Goal: Task Accomplishment & Management: Manage account settings

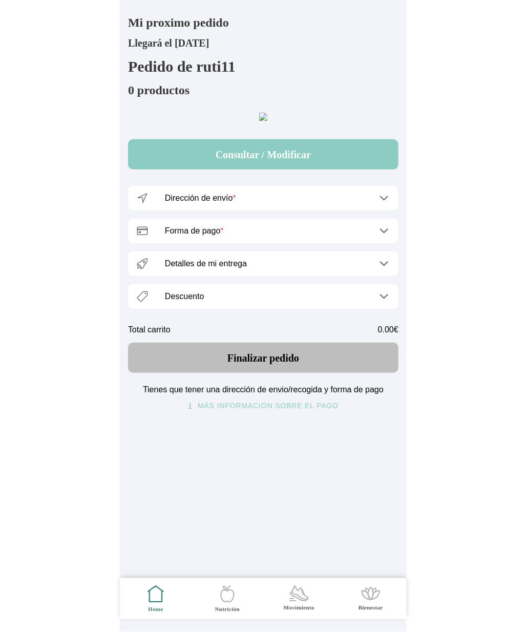
click at [151, 603] on icon ".cls-1 { stroke-width: 0px; } .cls-1, .cls-2 { fill: none; } .cls-2 { stroke-li…" at bounding box center [156, 594] width 22 height 22
click at [155, 589] on icon ".cls-1 { stroke-width: 0px; } .cls-1, .cls-2 { fill: none; } .cls-2 { stroke-li…" at bounding box center [156, 594] width 22 height 22
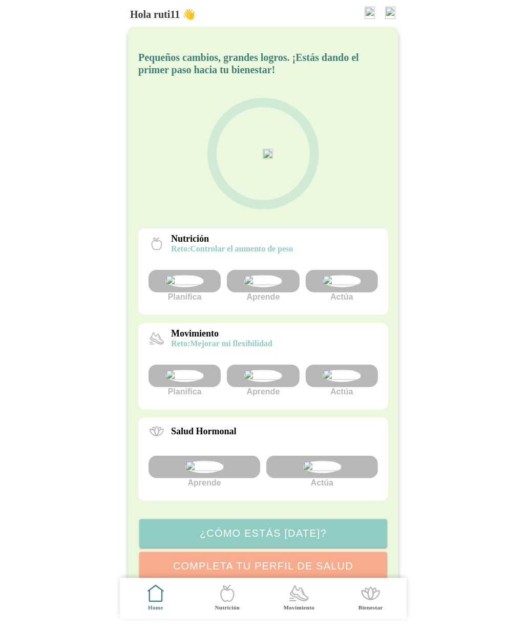
click at [394, 10] on img at bounding box center [390, 13] width 10 height 12
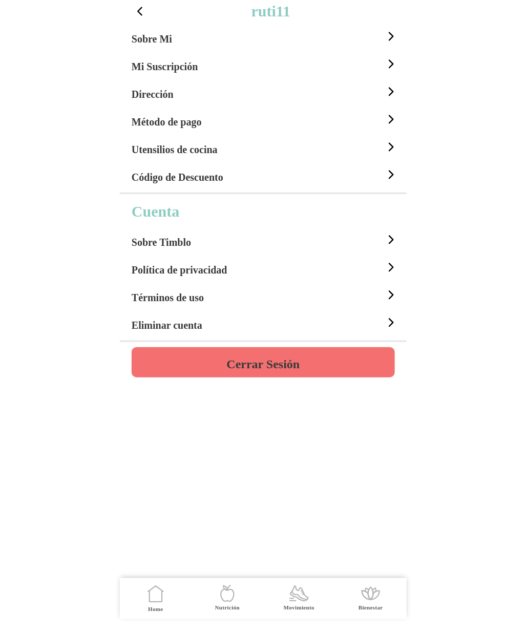
click at [266, 363] on h4 "Cerrar Sesión" at bounding box center [262, 364] width 73 height 12
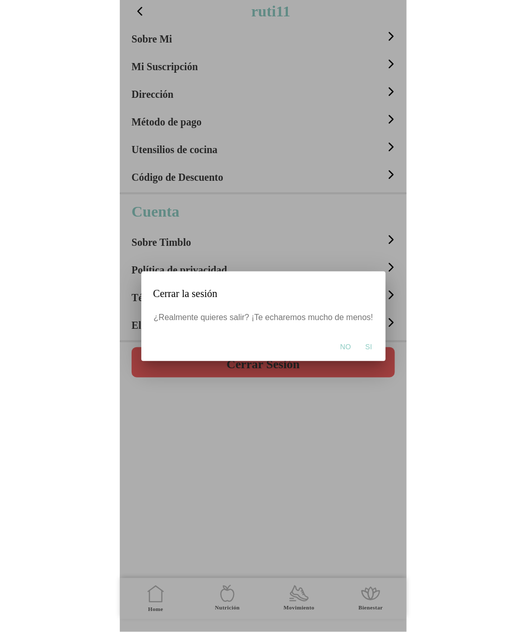
click at [369, 346] on span "Si" at bounding box center [368, 347] width 7 height 10
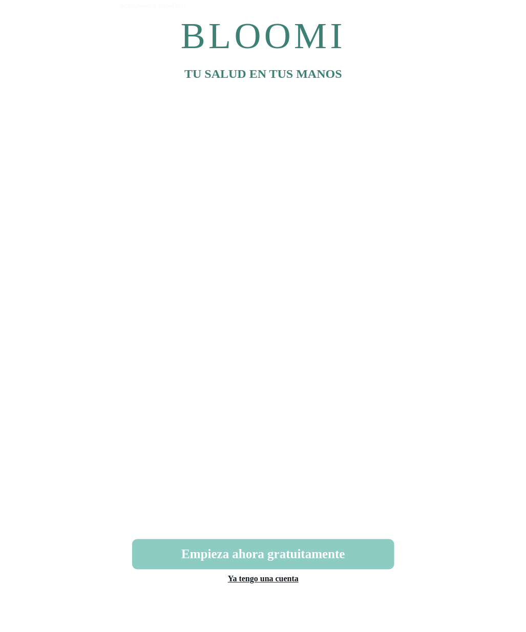
click at [276, 580] on link "Ya tengo una cuenta" at bounding box center [262, 579] width 71 height 9
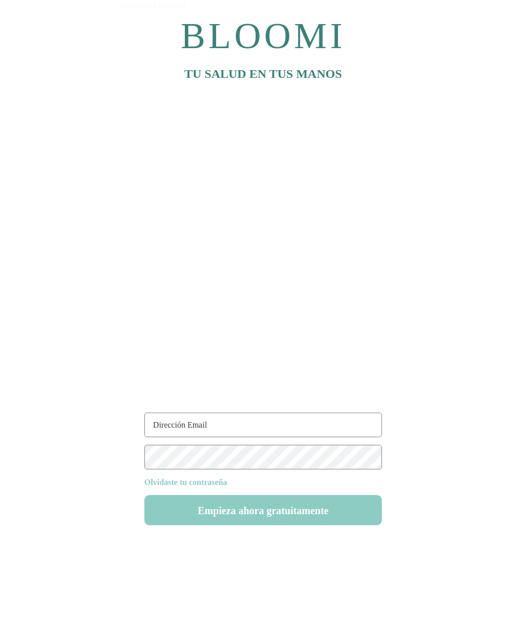
click at [209, 415] on input "text" at bounding box center [263, 425] width 238 height 25
paste input "ruti44@test.com"
type input "ruti44@test.com"
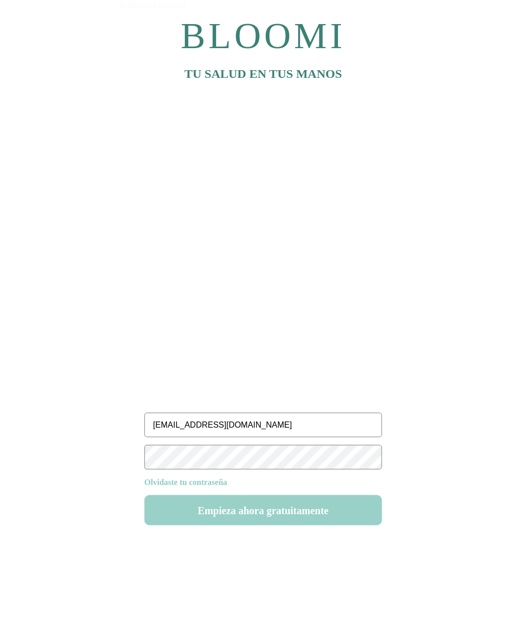
click at [276, 526] on button "Empieza ahora gratuitamente" at bounding box center [263, 510] width 238 height 30
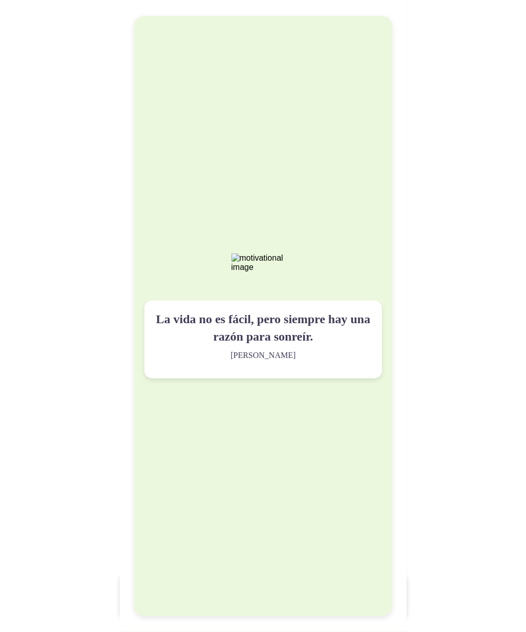
click at [265, 378] on div "La vida no es fácil, pero siempre hay una razón para sonreír. Maya Angelou" at bounding box center [263, 339] width 238 height 77
click at [263, 272] on img at bounding box center [263, 263] width 64 height 18
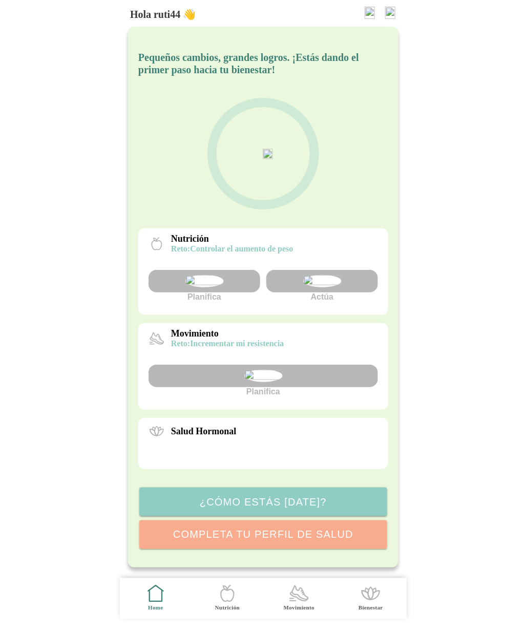
click at [316, 287] on img at bounding box center [322, 281] width 38 height 12
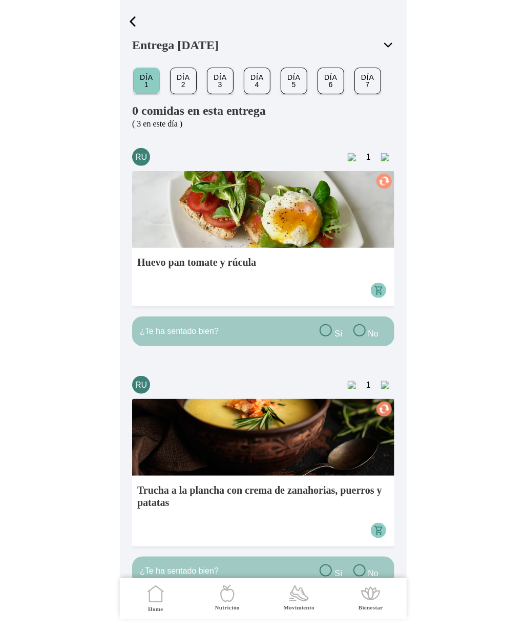
click at [130, 22] on span "button" at bounding box center [132, 21] width 15 height 15
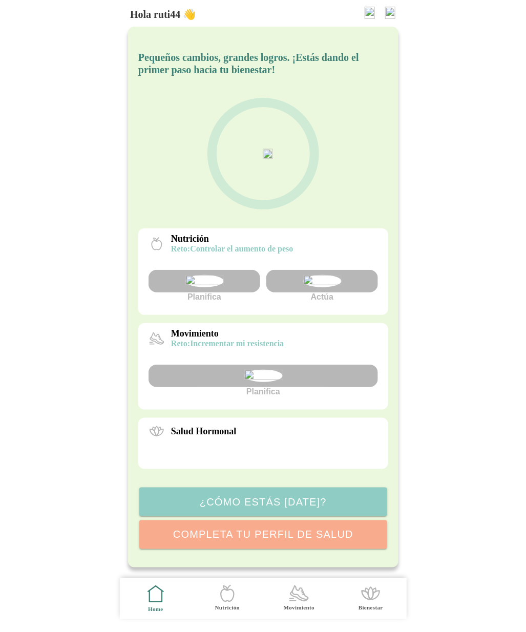
click at [323, 287] on img at bounding box center [322, 281] width 38 height 12
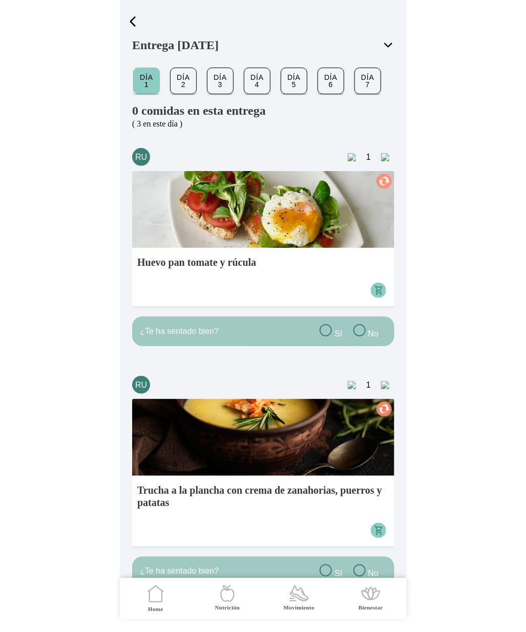
click at [0, 0] on slot "Día 4" at bounding box center [0, 0] width 0 height 0
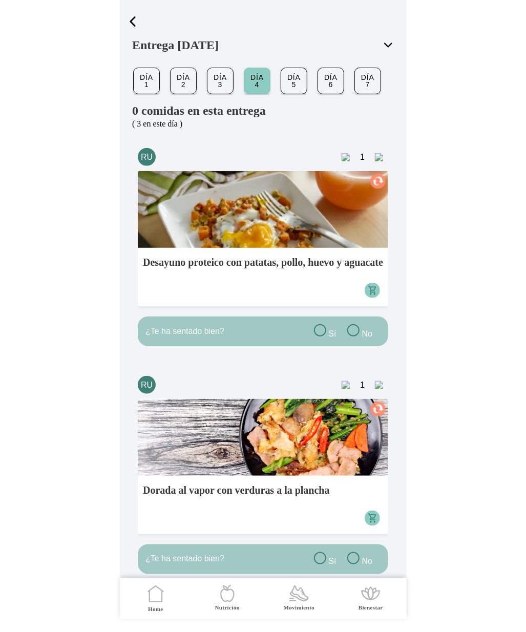
click at [0, 0] on slot "Día 5" at bounding box center [0, 0] width 0 height 0
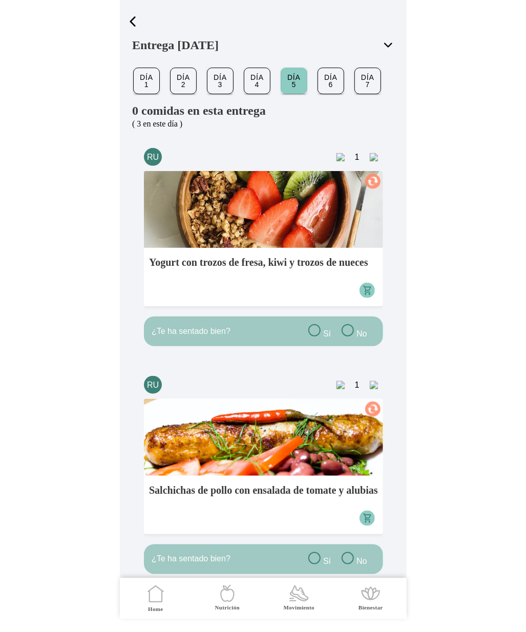
click at [129, 17] on span "button" at bounding box center [132, 21] width 15 height 15
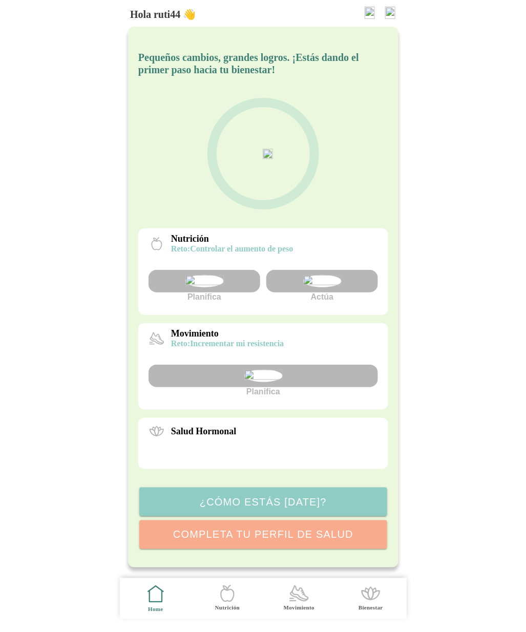
click at [387, 17] on img at bounding box center [390, 13] width 10 height 12
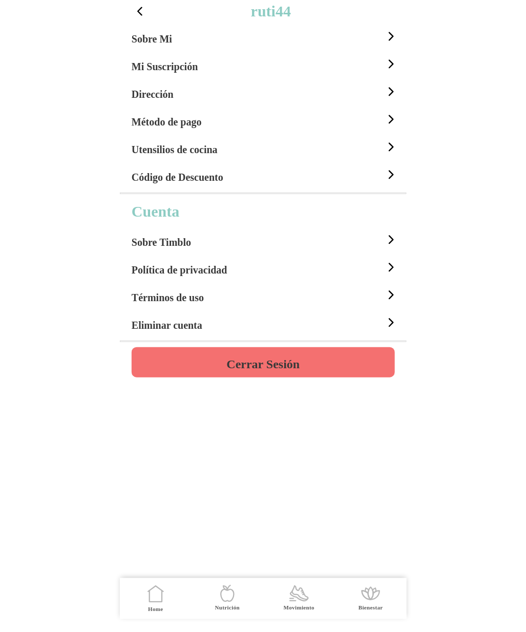
click at [274, 367] on h4 "Cerrar Sesión" at bounding box center [262, 364] width 73 height 12
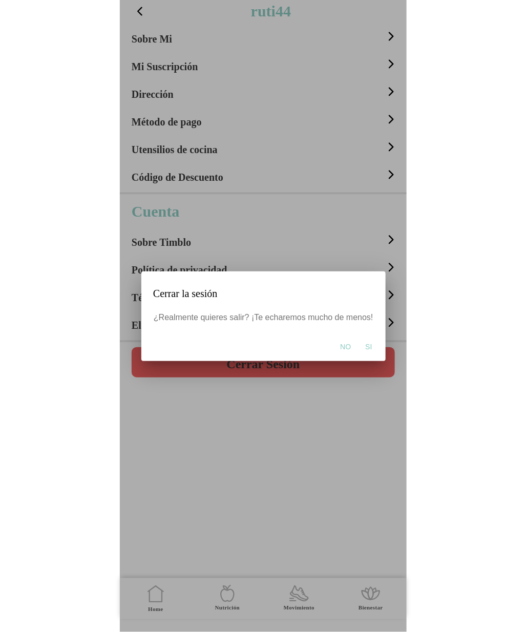
click at [367, 345] on span "Si" at bounding box center [368, 347] width 7 height 10
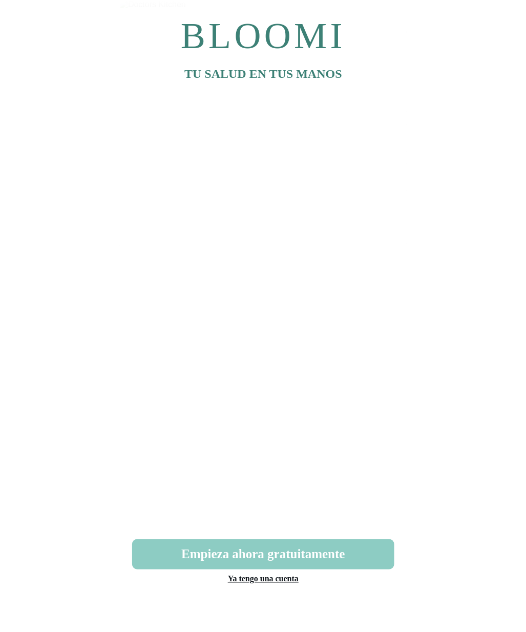
click at [284, 583] on link "Ya tengo una cuenta" at bounding box center [262, 579] width 71 height 9
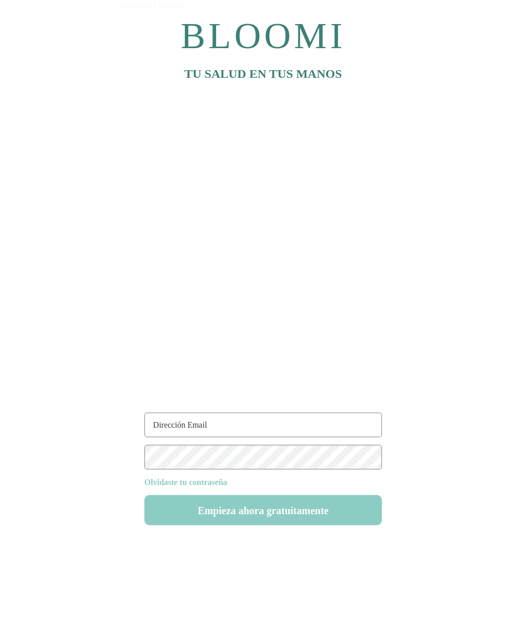
click at [197, 421] on input "text" at bounding box center [263, 425] width 238 height 25
paste input "ruti11@test.com"
type input "ruti11@test.com"
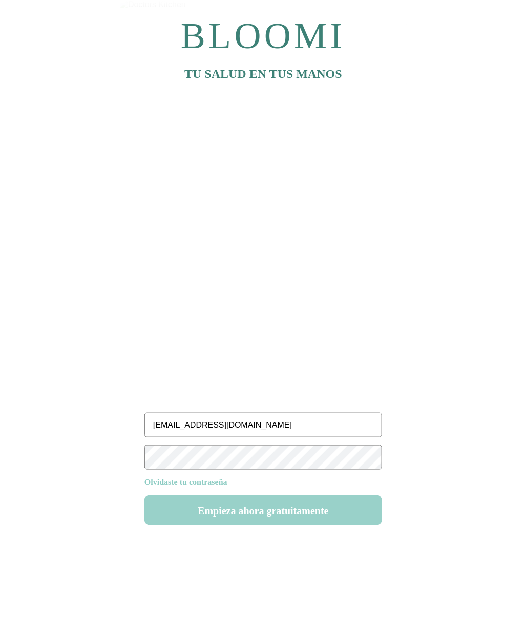
click at [290, 517] on button "Empieza ahora gratuitamente" at bounding box center [263, 510] width 238 height 30
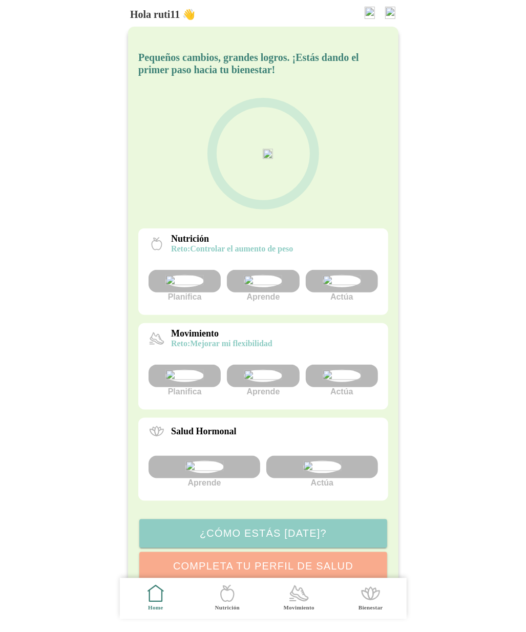
click at [390, 12] on img at bounding box center [390, 13] width 10 height 12
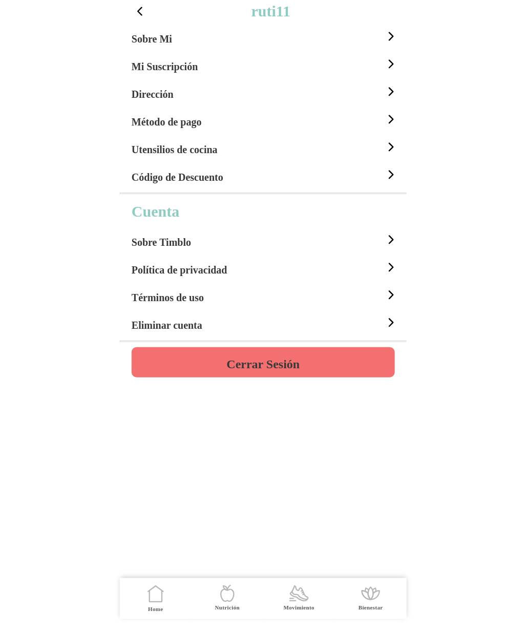
click at [273, 364] on h4 "Cerrar Sesión" at bounding box center [262, 364] width 73 height 12
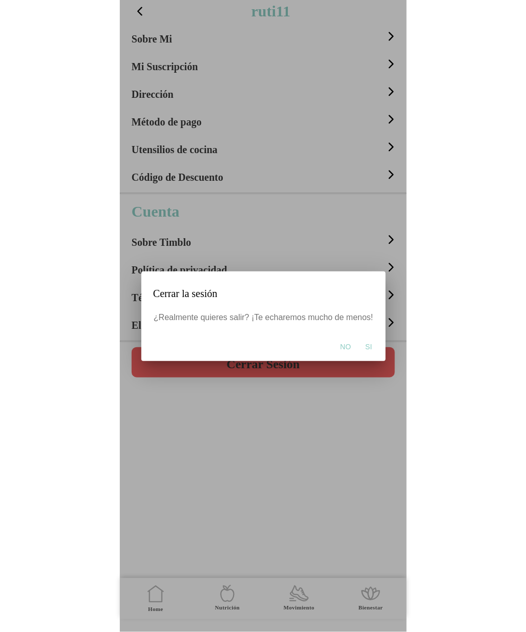
click at [371, 346] on button "Si" at bounding box center [368, 347] width 17 height 20
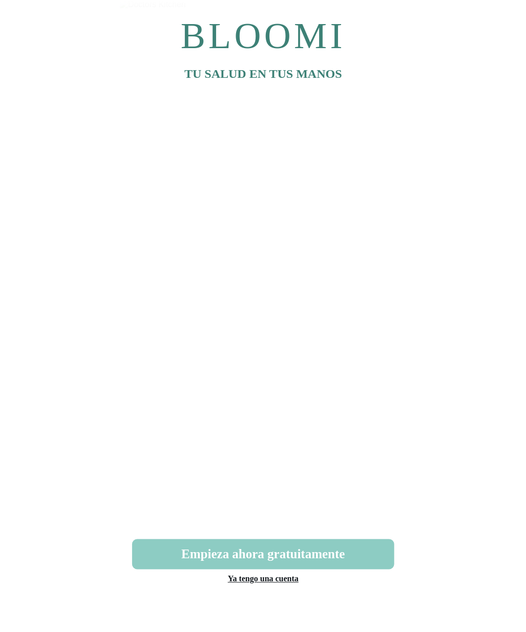
click at [259, 582] on link "Ya tengo una cuenta" at bounding box center [262, 579] width 71 height 9
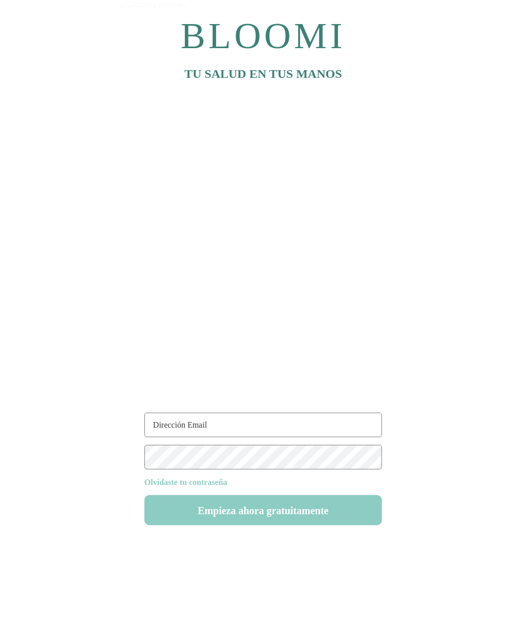
click at [195, 428] on input "text" at bounding box center [263, 425] width 238 height 25
paste input "[EMAIL_ADDRESS][DOMAIN_NAME]"
type input "[EMAIL_ADDRESS][DOMAIN_NAME]"
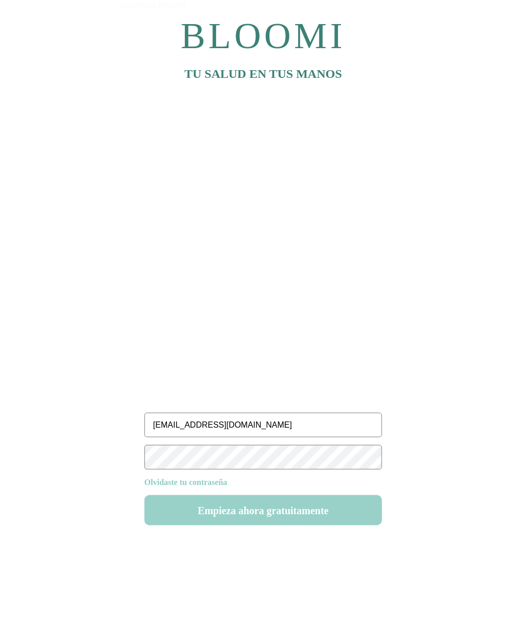
click at [289, 509] on button "Empieza ahora gratuitamente" at bounding box center [263, 510] width 238 height 30
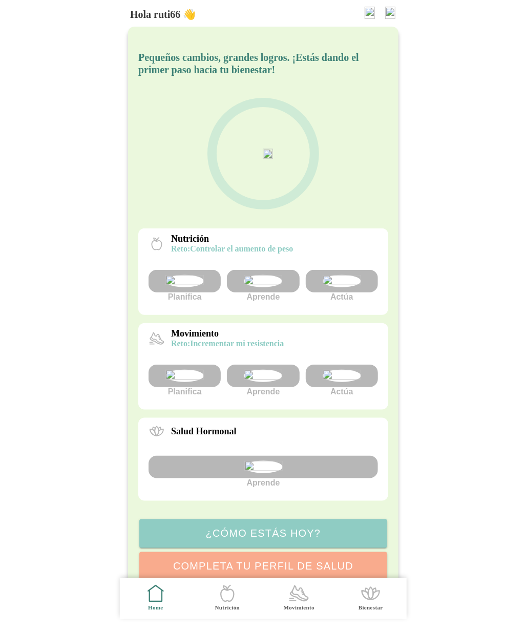
click at [343, 287] on img at bounding box center [341, 281] width 38 height 12
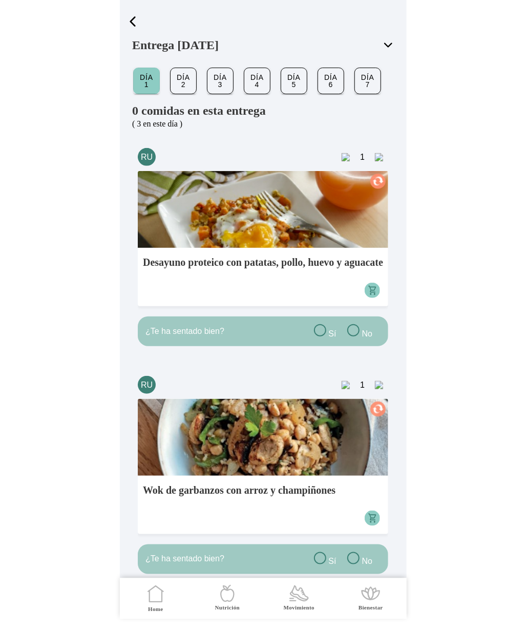
click at [134, 20] on span "button" at bounding box center [132, 21] width 15 height 15
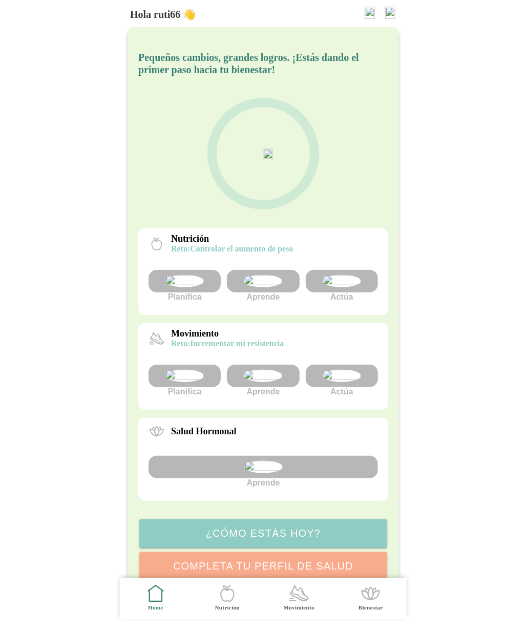
click at [395, 17] on img at bounding box center [390, 13] width 10 height 12
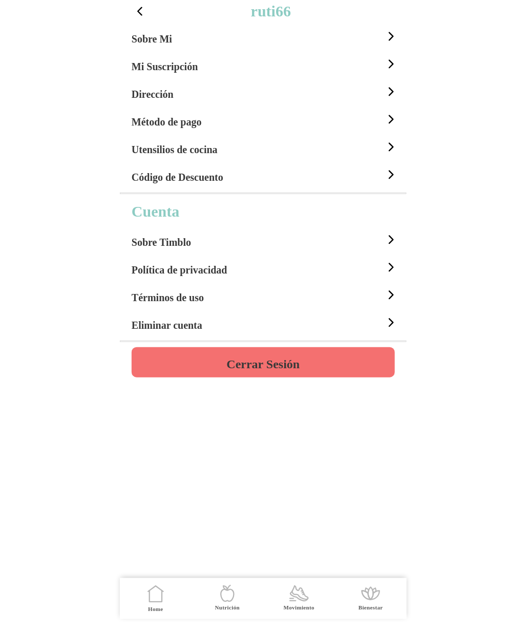
click at [279, 361] on h4 "Cerrar Sesión" at bounding box center [262, 364] width 73 height 12
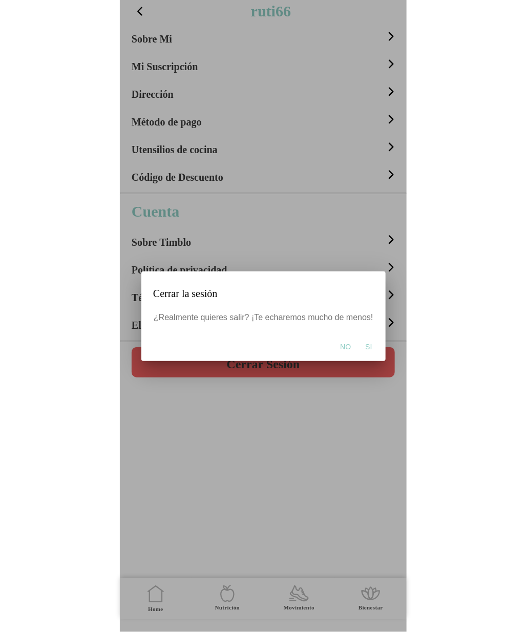
click at [366, 348] on span "Si" at bounding box center [368, 347] width 7 height 10
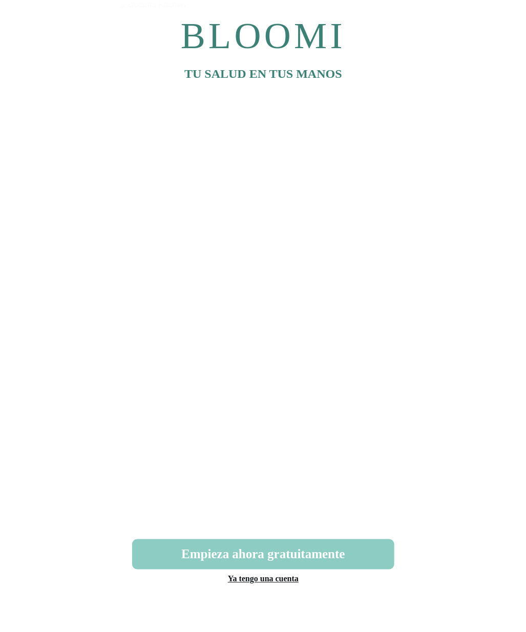
click at [277, 582] on link "Ya tengo una cuenta" at bounding box center [262, 579] width 71 height 9
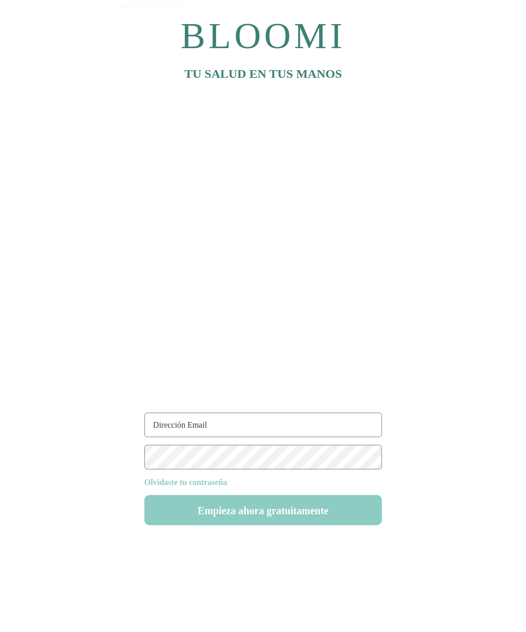
click at [177, 425] on input "text" at bounding box center [263, 425] width 238 height 25
type input "[EMAIL_ADDRESS][DOMAIN_NAME]"
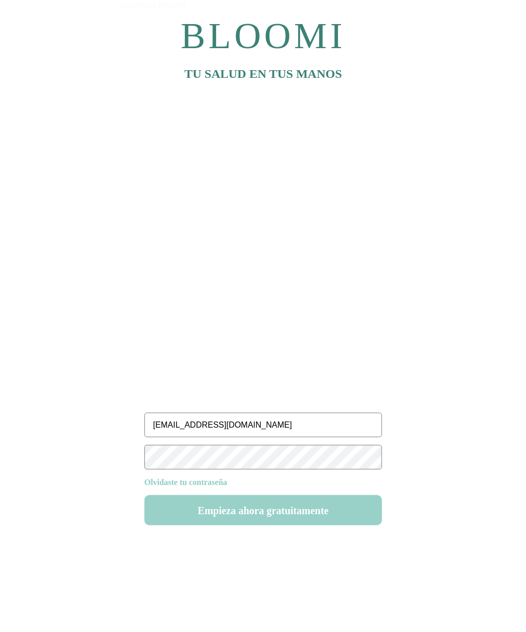
click at [259, 508] on button "Empieza ahora gratuitamente" at bounding box center [263, 510] width 238 height 30
